Goal: Task Accomplishment & Management: Use online tool/utility

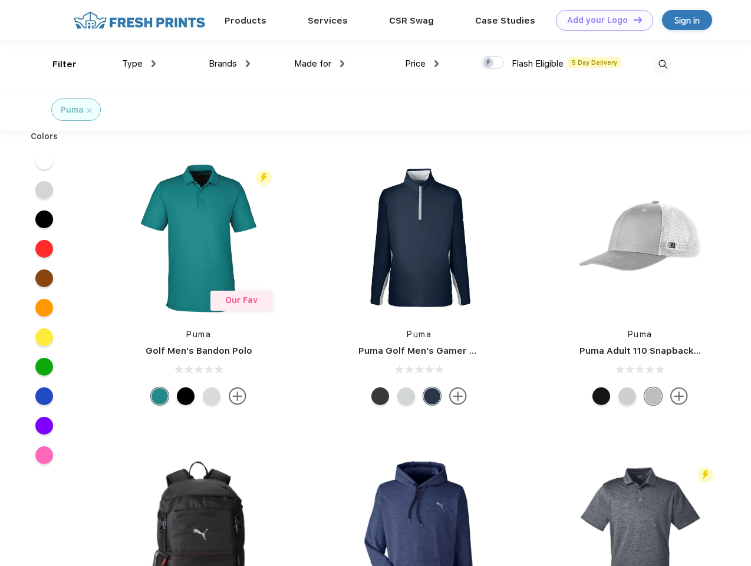
click at [600, 20] on link "Add your Logo Design Tool" at bounding box center [604, 20] width 97 height 21
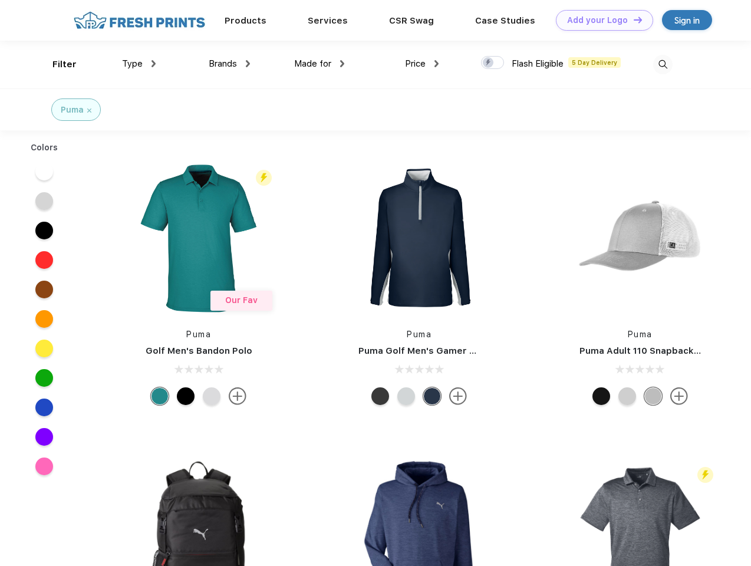
click at [0, 0] on div "Design Tool" at bounding box center [0, 0] width 0 height 0
click at [632, 19] on link "Add your Logo Design Tool" at bounding box center [604, 20] width 97 height 21
click at [57, 64] on div "Filter" at bounding box center [64, 65] width 24 height 14
click at [139, 64] on span "Type" at bounding box center [132, 63] width 21 height 11
click at [229, 64] on span "Brands" at bounding box center [223, 63] width 28 height 11
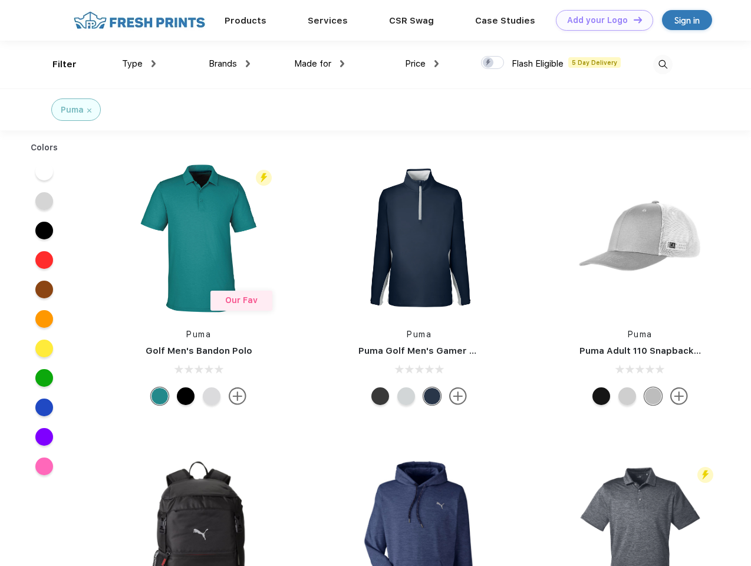
click at [319, 64] on span "Made for" at bounding box center [312, 63] width 37 height 11
click at [422, 64] on span "Price" at bounding box center [415, 63] width 21 height 11
click at [493, 63] on div at bounding box center [492, 62] width 23 height 13
click at [488, 63] on input "checkbox" at bounding box center [485, 59] width 8 height 8
click at [662, 64] on img at bounding box center [662, 64] width 19 height 19
